Goal: Answer question/provide support: Share knowledge or assist other users

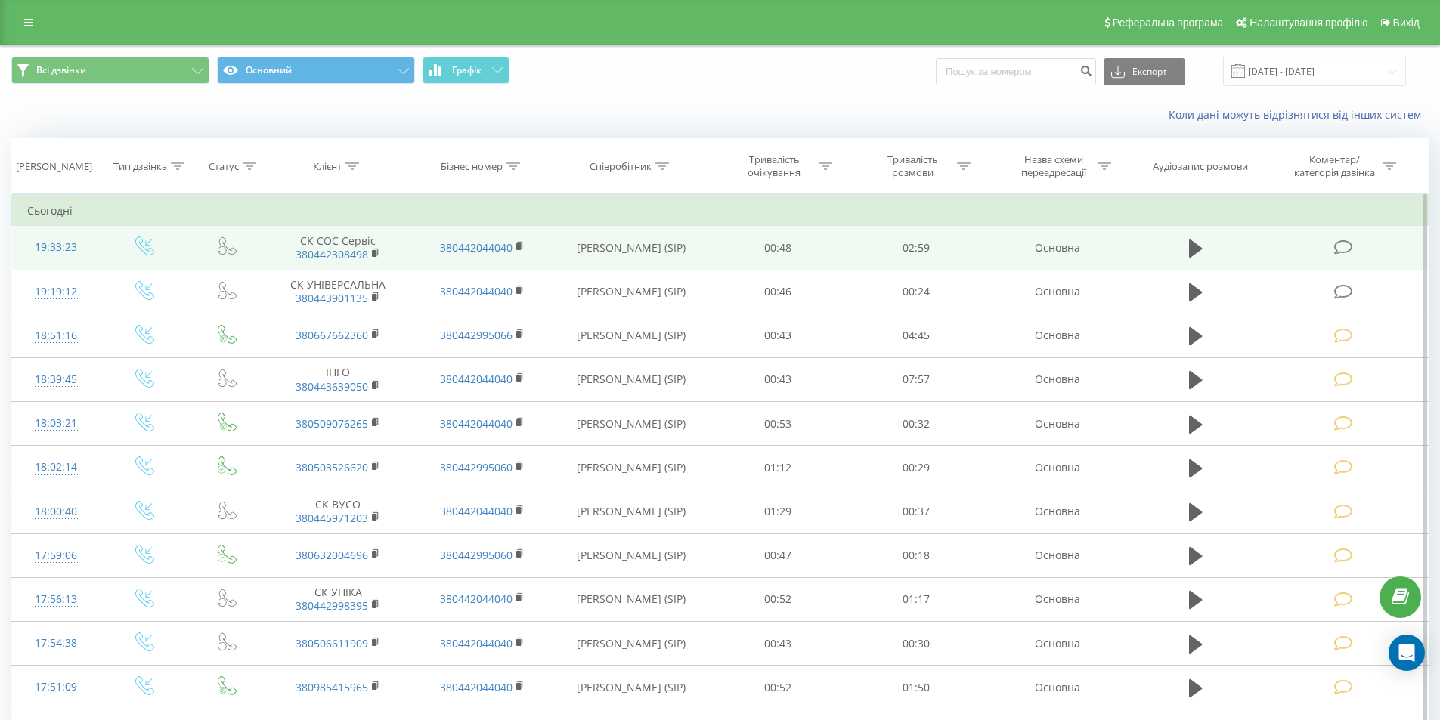
click at [1343, 246] on icon at bounding box center [1343, 248] width 19 height 16
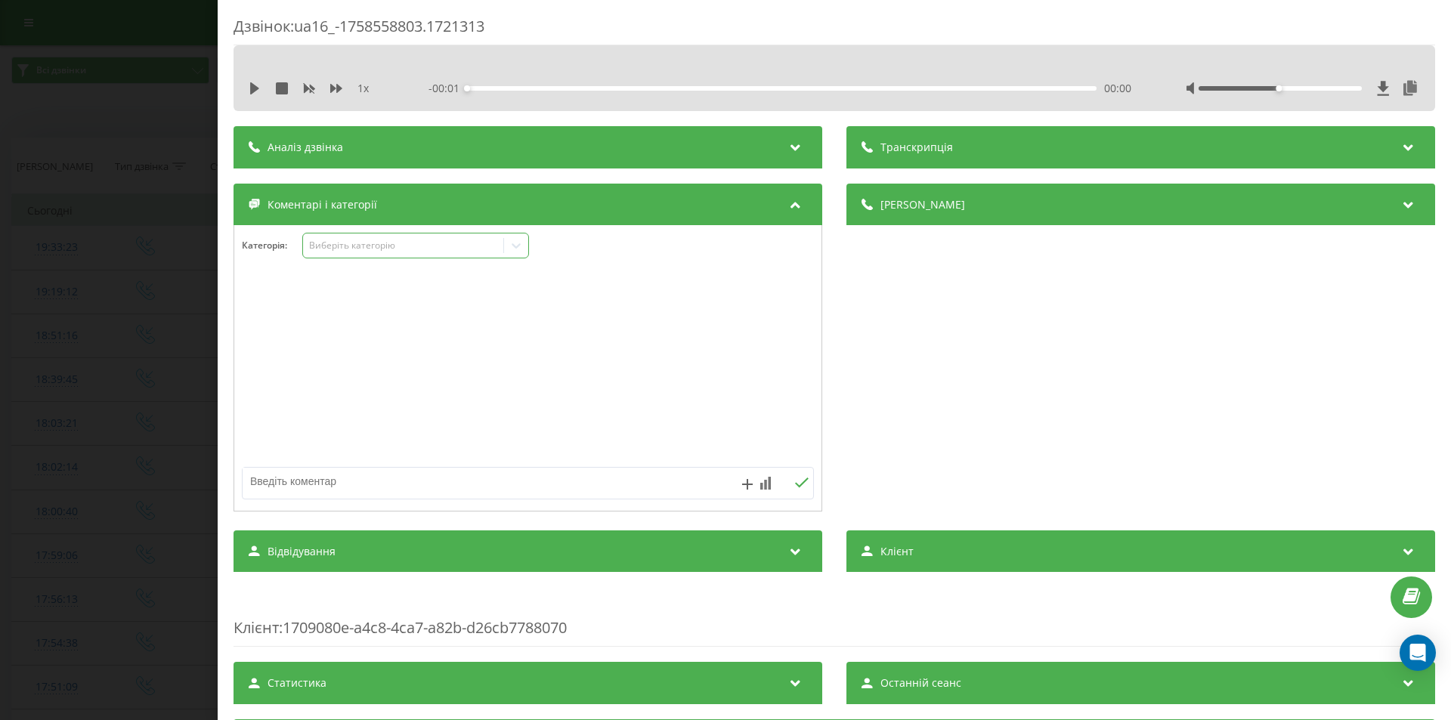
click at [372, 255] on div "Виберіть категорію" at bounding box center [415, 246] width 227 height 26
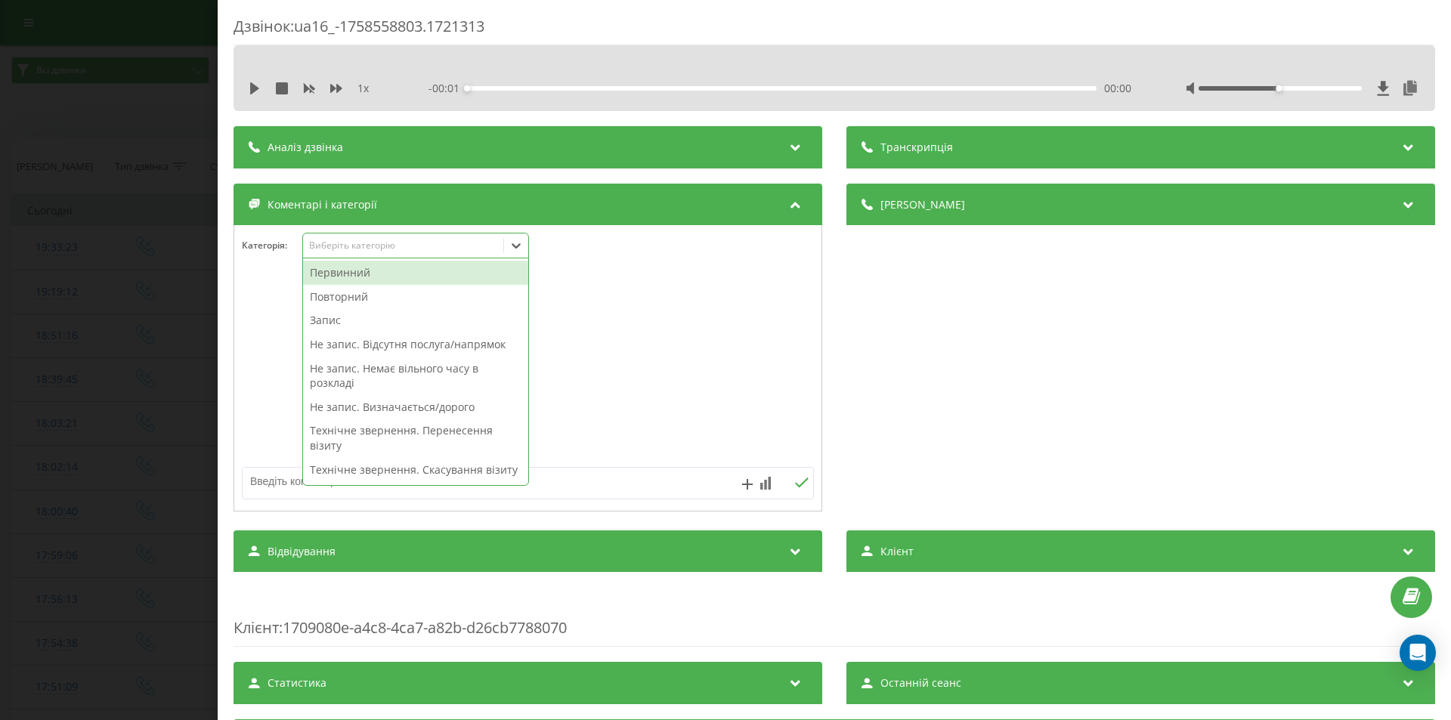
click at [362, 280] on div "Первинний" at bounding box center [415, 273] width 225 height 24
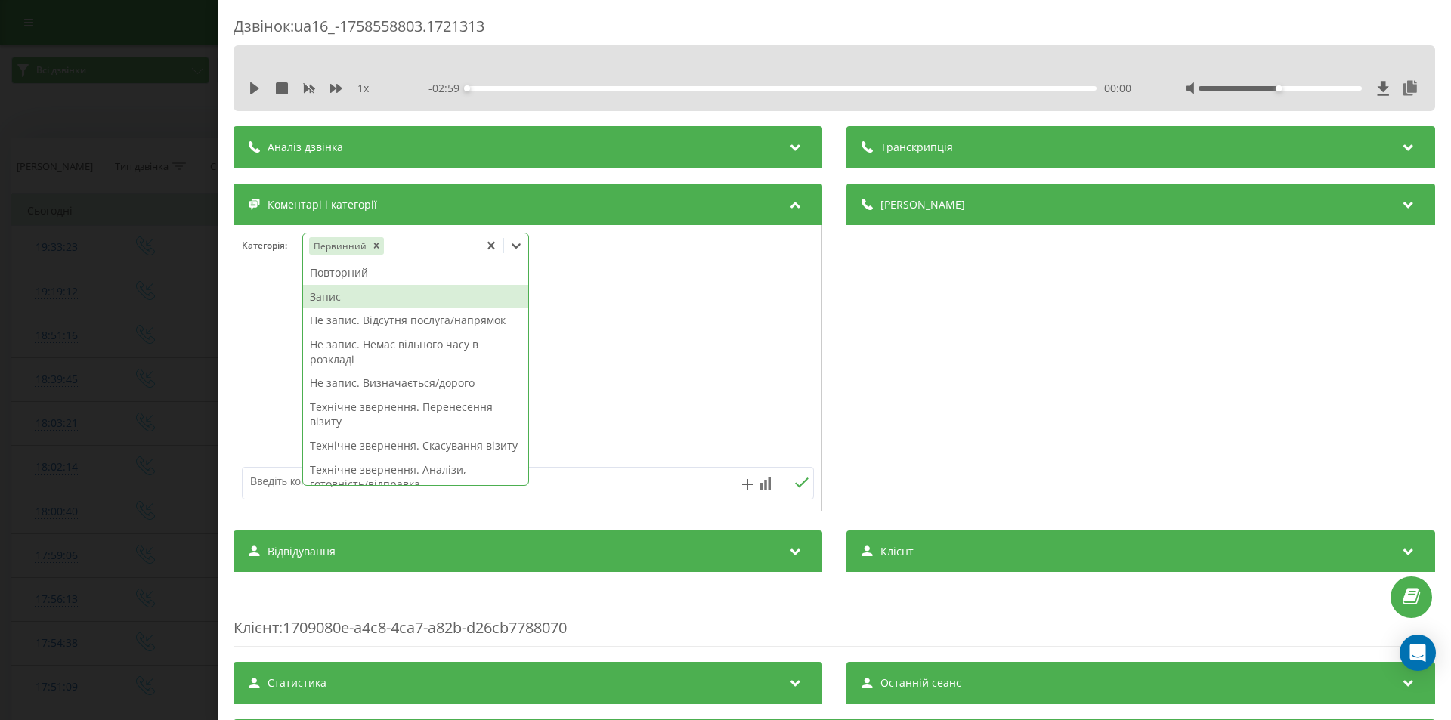
click at [339, 295] on div "Запис" at bounding box center [415, 297] width 225 height 24
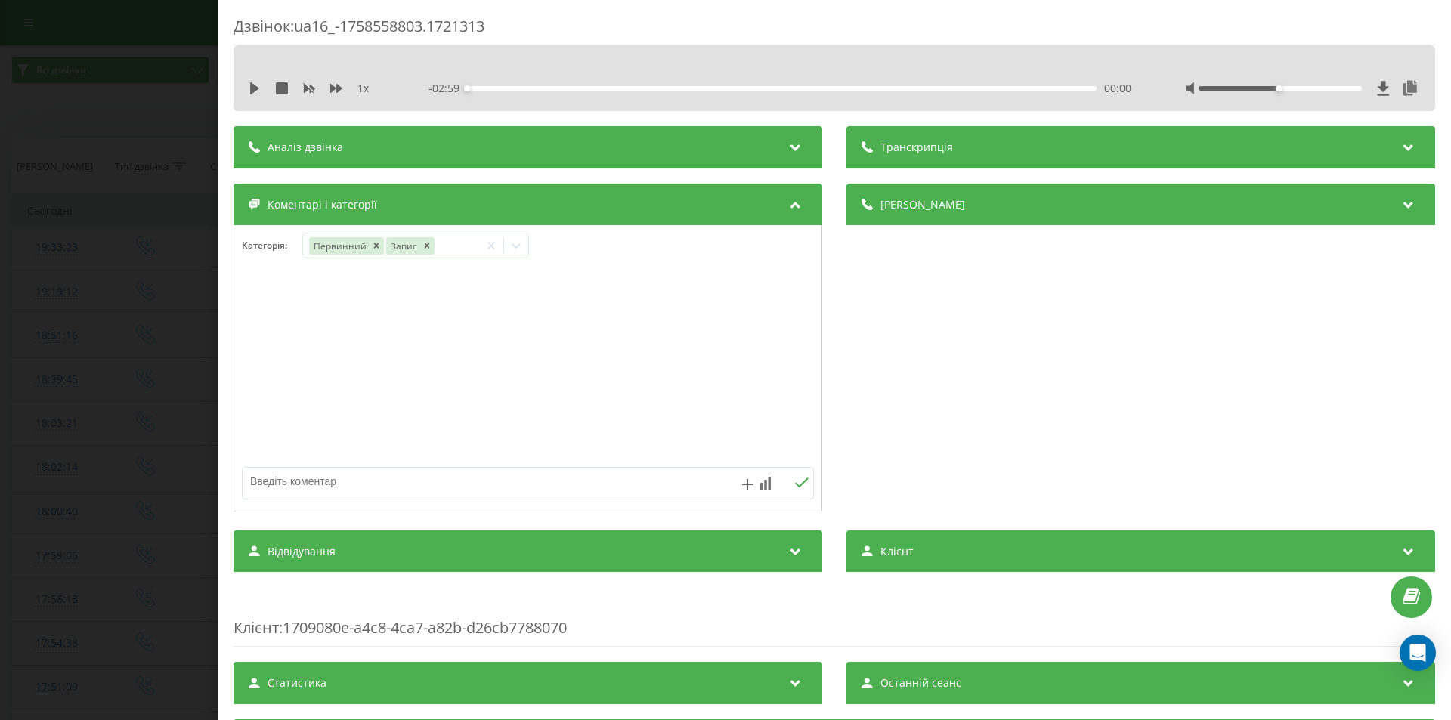
click at [92, 275] on div "Дзвінок : ua16_-1758558803.1721313 1 x - 02:59 00:00 00:00 Транскрипція Для AI-…" at bounding box center [725, 360] width 1451 height 720
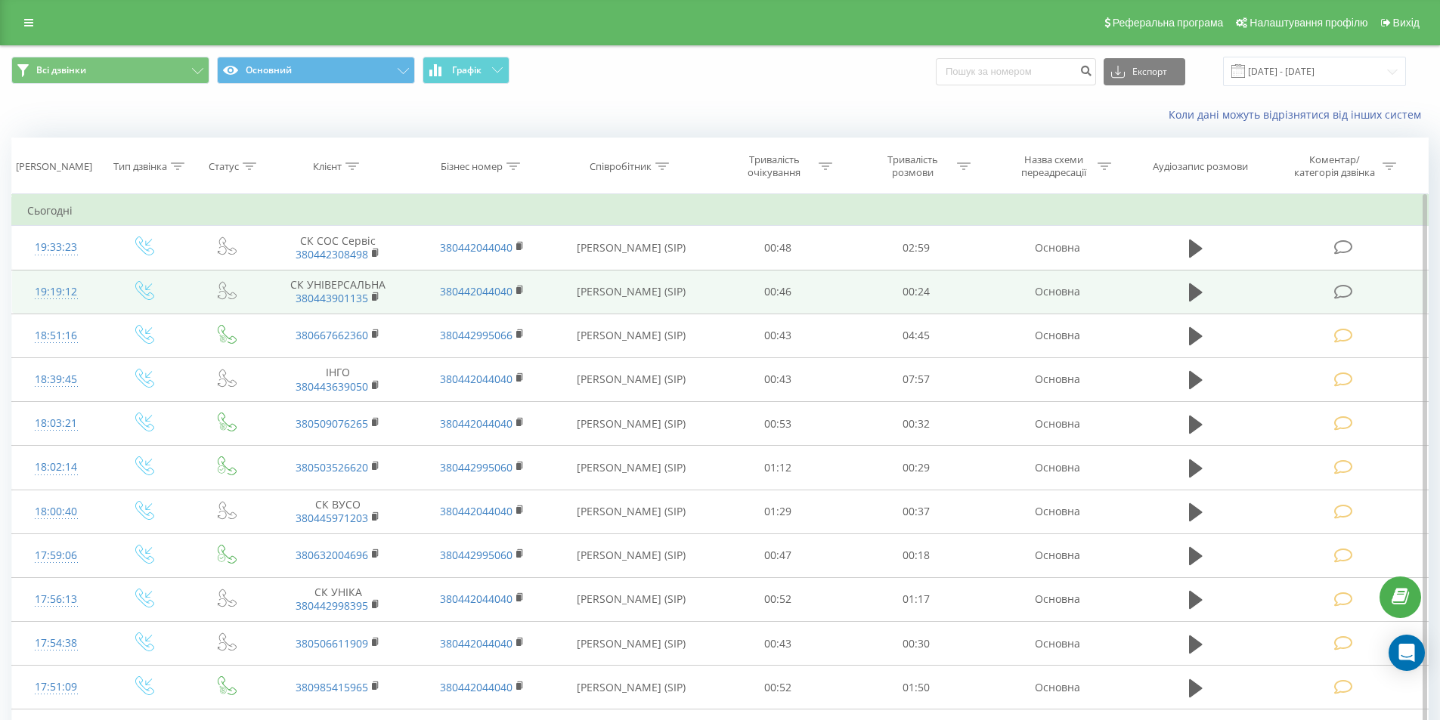
click at [1344, 292] on icon at bounding box center [1343, 292] width 19 height 16
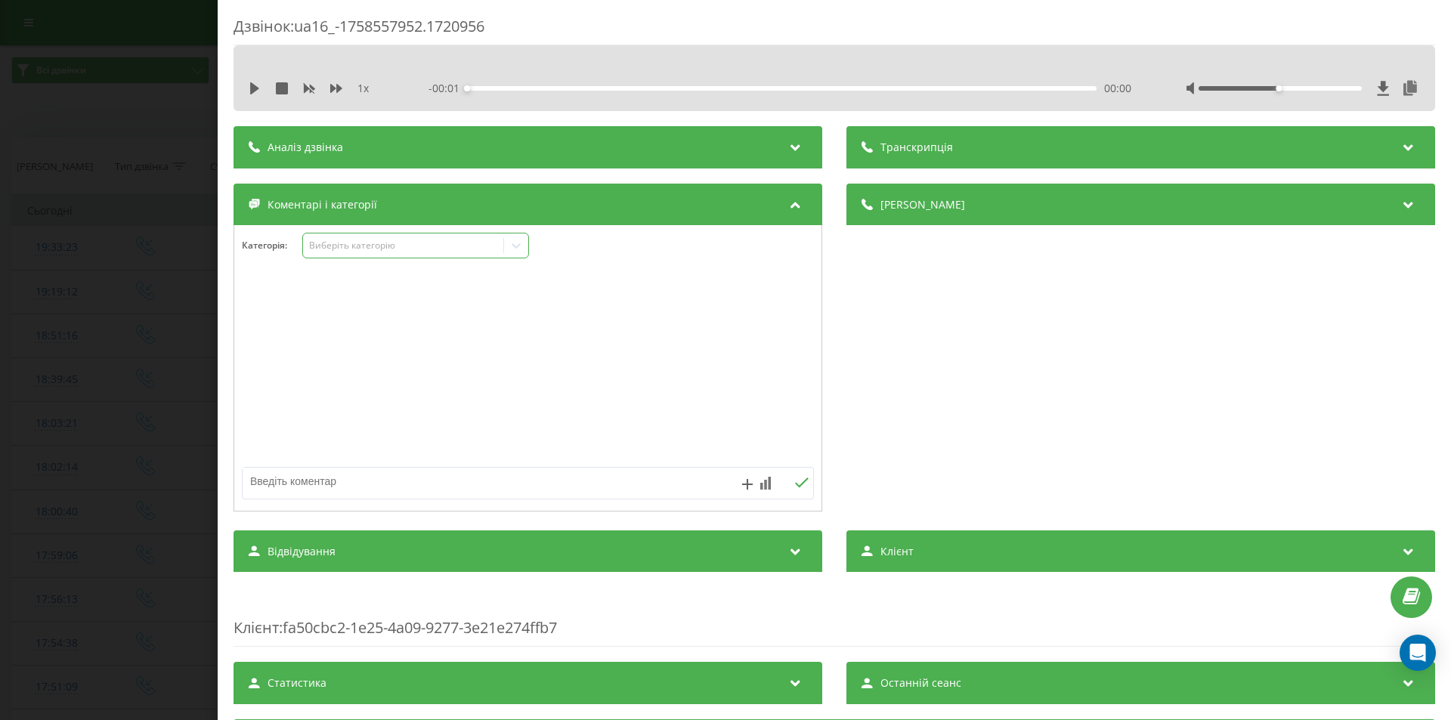
click at [390, 243] on div "Виберіть категорію" at bounding box center [403, 246] width 189 height 12
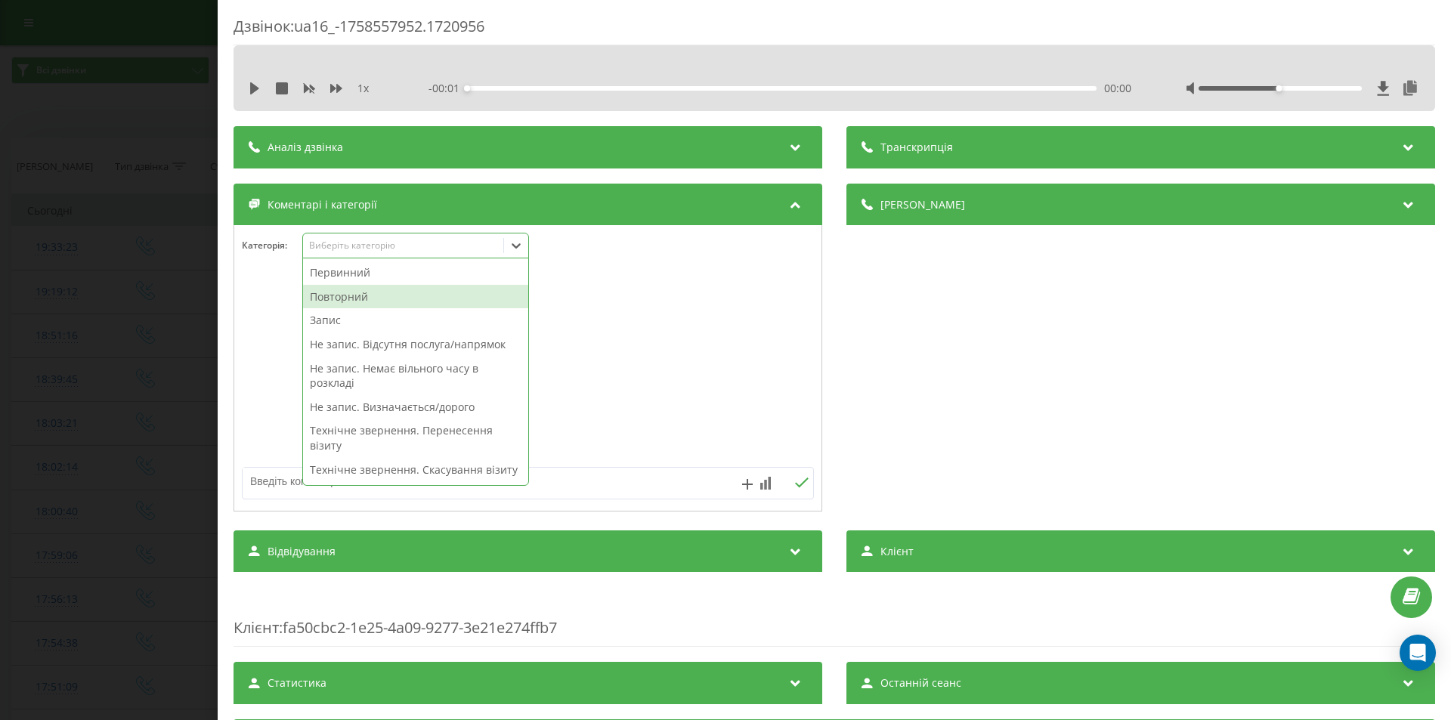
click at [350, 297] on div "Повторний" at bounding box center [415, 297] width 225 height 24
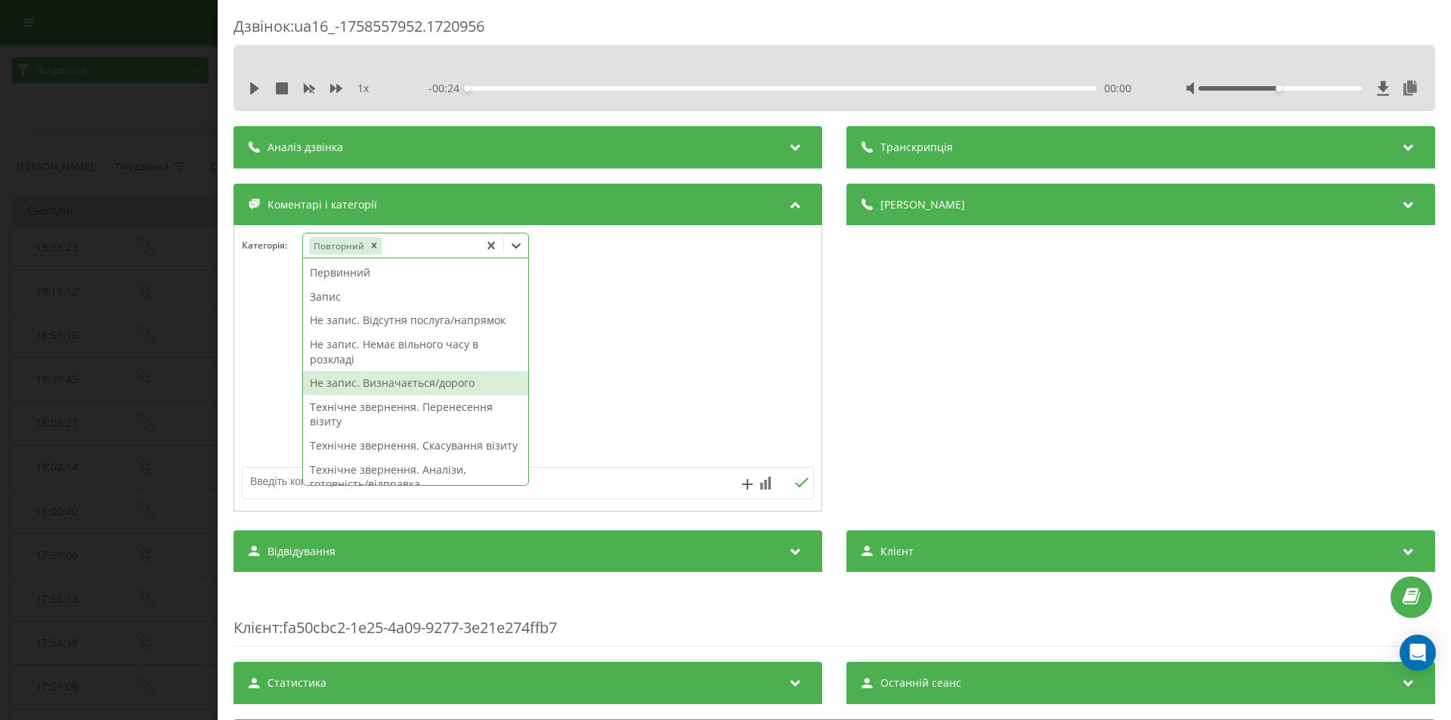
click at [388, 382] on div "Не запис. Визначається/дорого" at bounding box center [415, 383] width 225 height 24
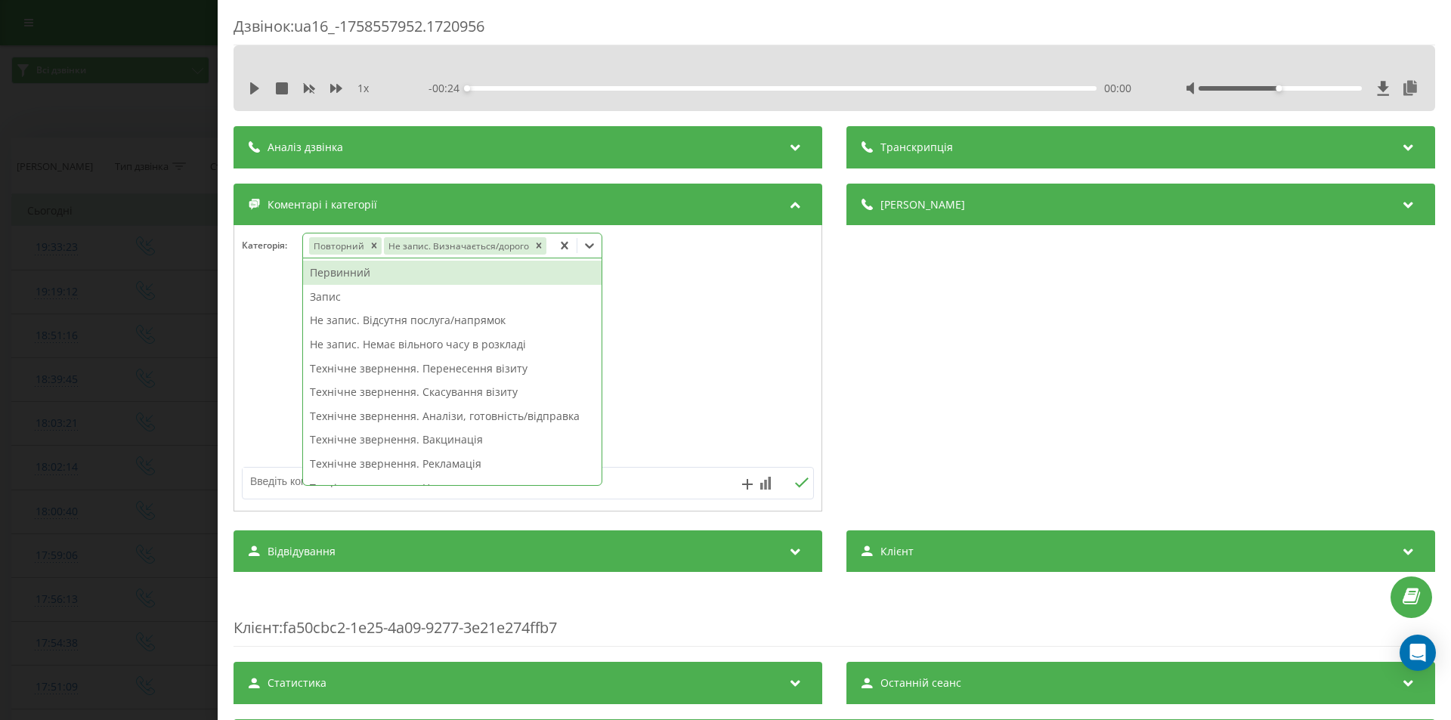
click at [170, 333] on div "Дзвінок : ua16_-1758557952.1720956 1 x - 00:24 00:00 00:00 Транскрипція Для AI-…" at bounding box center [725, 360] width 1451 height 720
